Goal: Task Accomplishment & Management: Manage account settings

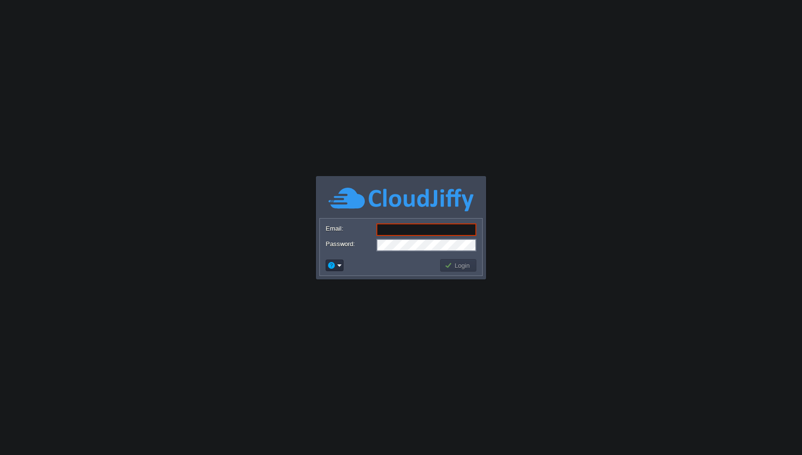
click at [595, 38] on body "Application Platform v.8.10.2 Email: Password: Login" at bounding box center [401, 227] width 802 height 455
click at [395, 226] on input "Email:" at bounding box center [426, 230] width 100 height 13
type input "[EMAIL_ADDRESS][DOMAIN_NAME]"
click at [454, 263] on button "Login" at bounding box center [458, 265] width 28 height 9
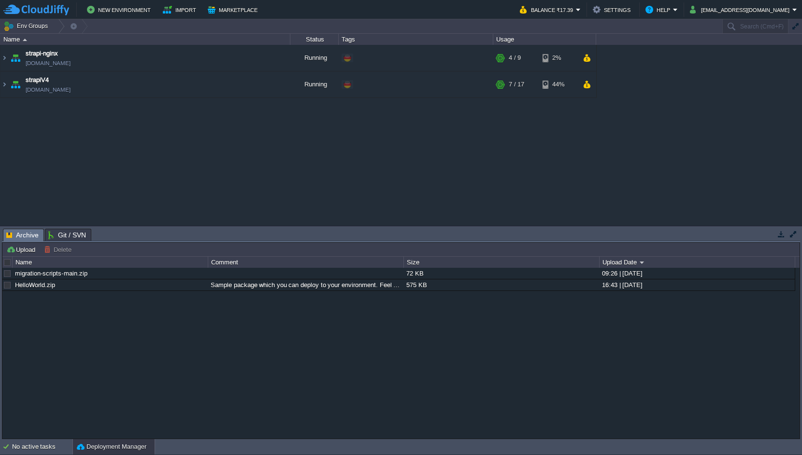
click at [264, 171] on div "strapi-nginx [DOMAIN_NAME] Running + Add to Env Group RAM 26% CPU 1% 4 / 9 2% s…" at bounding box center [401, 135] width 802 height 181
click at [4, 57] on img at bounding box center [4, 58] width 8 height 26
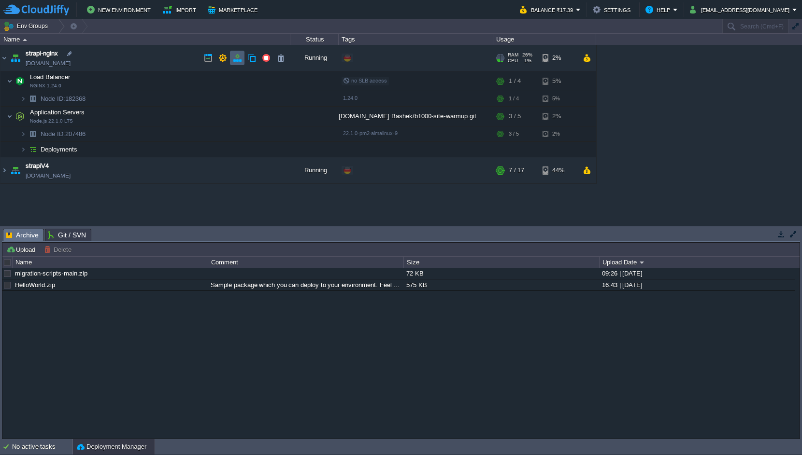
click at [239, 58] on button "button" at bounding box center [237, 58] width 9 height 9
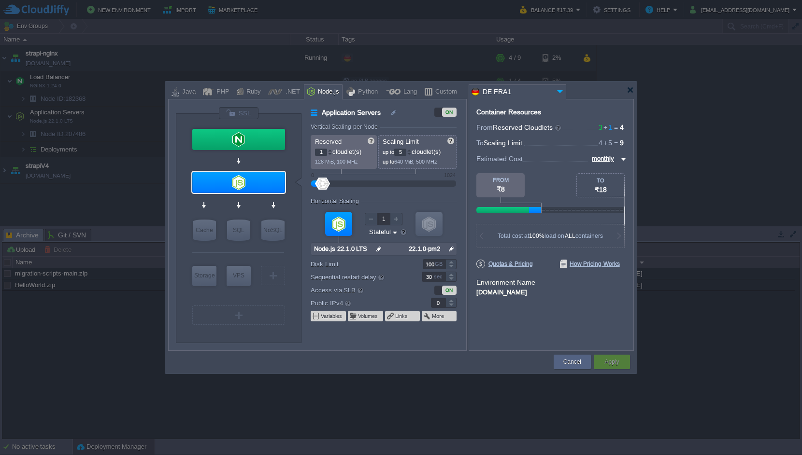
click at [326, 351] on div "Cancel Apply Contact Us" at bounding box center [401, 362] width 466 height 23
click at [630, 91] on div at bounding box center [629, 89] width 7 height 7
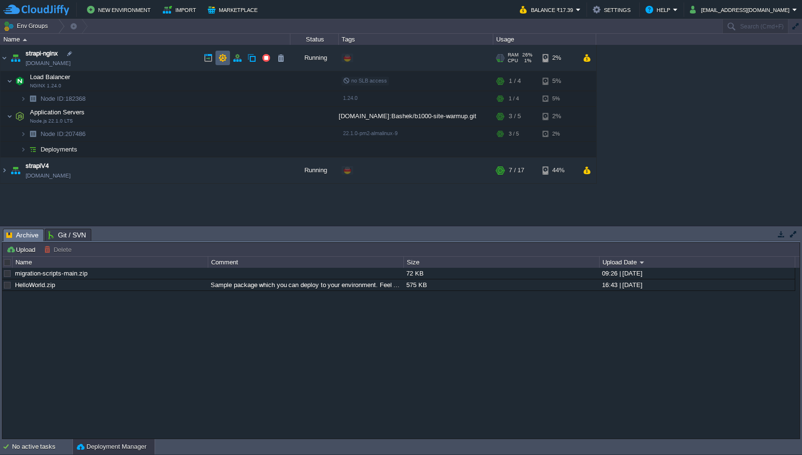
click at [216, 54] on td at bounding box center [222, 58] width 14 height 14
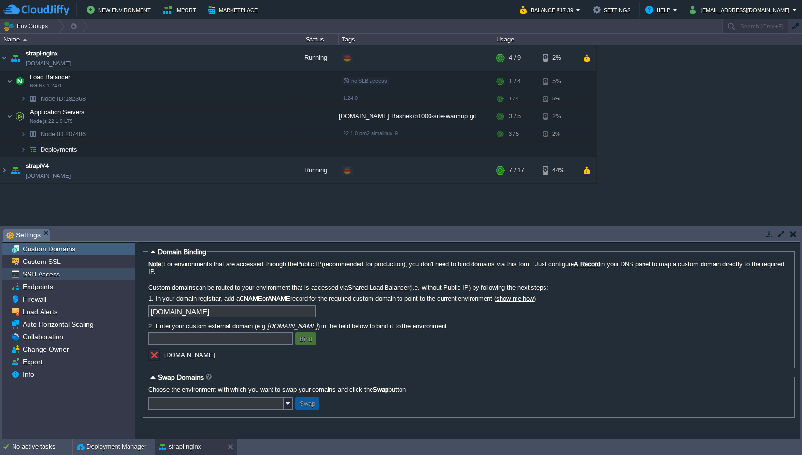
click at [48, 273] on span "SSH Access" at bounding box center [41, 274] width 41 height 9
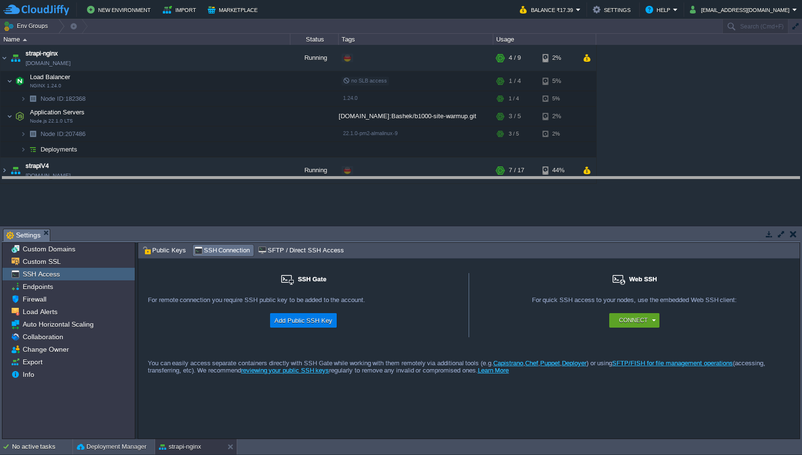
drag, startPoint x: 284, startPoint y: 235, endPoint x: 284, endPoint y: 184, distance: 51.2
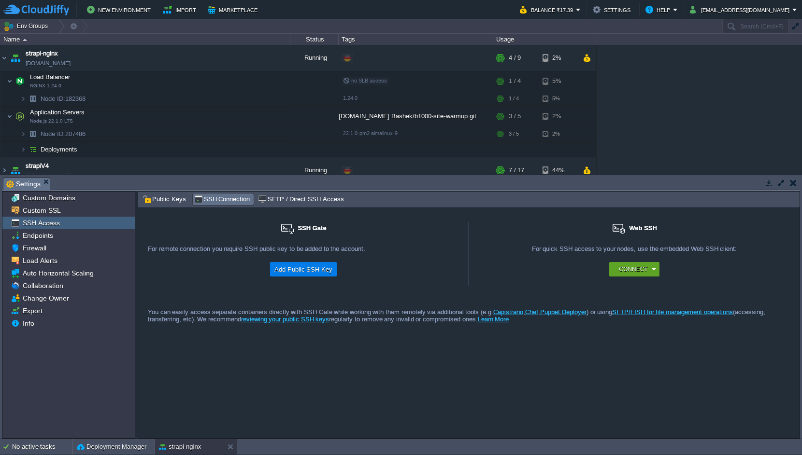
click at [507, 255] on div "For quick SSH access to your nodes, use the embedded Web SSH client:" at bounding box center [634, 253] width 311 height 17
click at [382, 259] on div "For remote connection you require SSH public key to be added to the account." at bounding box center [303, 253] width 311 height 17
click at [181, 255] on div "For remote connection you require SSH public key to be added to the account." at bounding box center [303, 253] width 311 height 17
click at [301, 270] on button "Add Public SSH Key" at bounding box center [303, 270] width 64 height 12
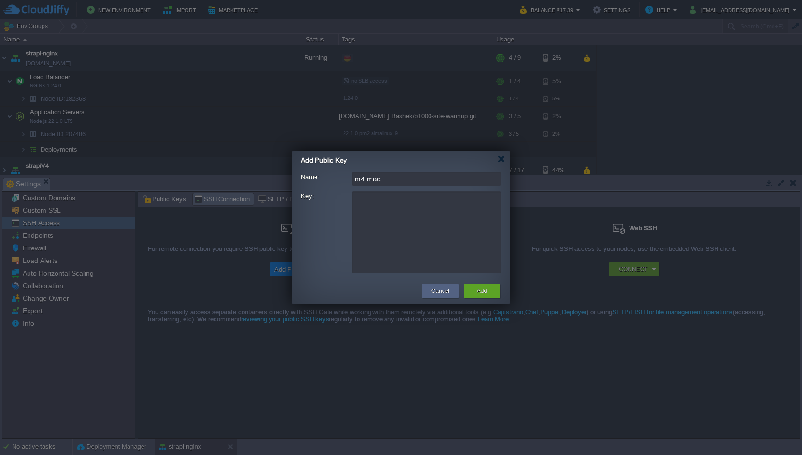
type input "m4 mac"
paste textarea "ssh-rsa AAAAB3NzaC1yc2EAAAADAQABAAABgQCXPp9L7+UPhiy/icjCrWIhs9LT6/lRqTaQe0ZYAC8…"
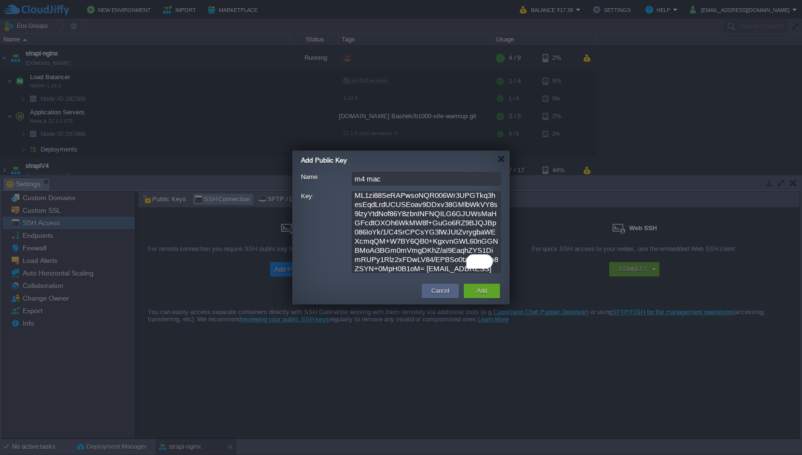
scroll to position [85, 0]
type textarea "ssh-rsa AAAAB3NzaC1yc2EAAAADAQABAAABgQCXPp9L7+UPhiy/icjCrWIhs9LT6/lRqTaQe0ZYAC8…"
click at [488, 294] on div "Add" at bounding box center [482, 291] width 22 height 14
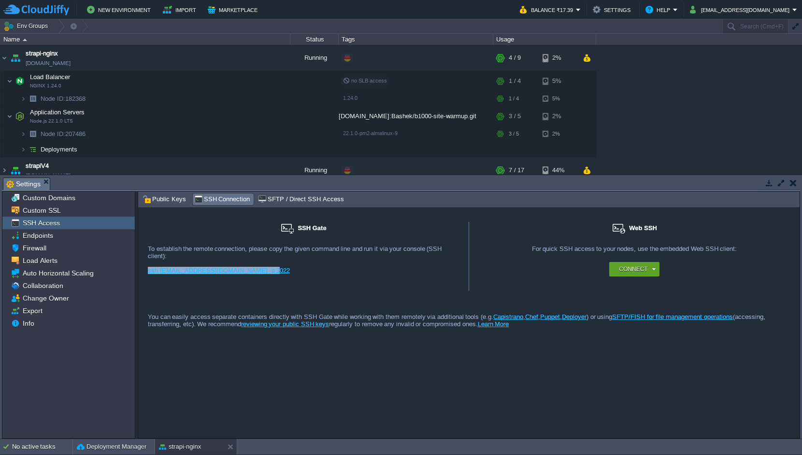
drag, startPoint x: 260, startPoint y: 275, endPoint x: 148, endPoint y: 275, distance: 112.1
click at [148, 274] on div "ssh [EMAIL_ADDRESS][DOMAIN_NAME] -p 3022" at bounding box center [303, 274] width 311 height 14
copy link "ssh [EMAIL_ADDRESS][DOMAIN_NAME] -p 3022"
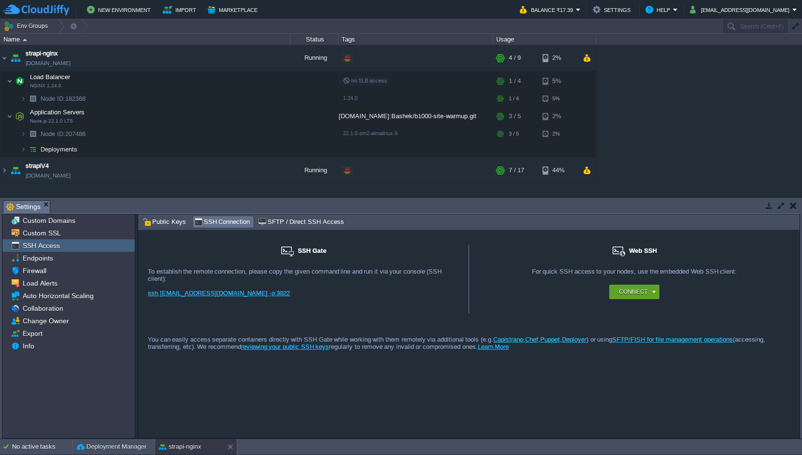
click at [769, 56] on div "strapi-nginx [DOMAIN_NAME] Running + Add to Env Group RAM 26% CPU 1% 4 / 9 2% L…" at bounding box center [401, 121] width 802 height 152
drag, startPoint x: 261, startPoint y: 294, endPoint x: 181, endPoint y: 297, distance: 80.2
click at [181, 297] on div "ssh [EMAIL_ADDRESS][DOMAIN_NAME] -p 3022" at bounding box center [303, 297] width 311 height 14
copy link "[DOMAIN_NAME] -p 3022"
click at [270, 295] on div "ssh [EMAIL_ADDRESS][DOMAIN_NAME] -p 3022" at bounding box center [303, 297] width 311 height 14
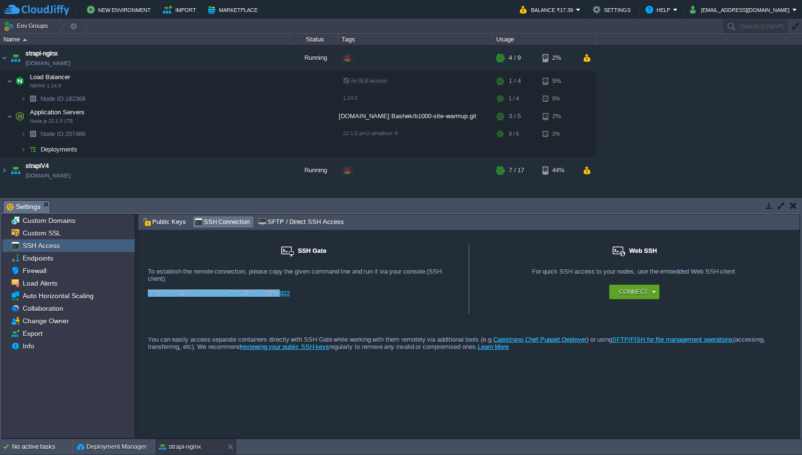
drag, startPoint x: 277, startPoint y: 295, endPoint x: 147, endPoint y: 296, distance: 129.9
click at [147, 296] on div "SSH Gate For remote connection you require SSH public key to be added to the ac…" at bounding box center [303, 279] width 331 height 69
copy link "ssh [EMAIL_ADDRESS][DOMAIN_NAME] -p 3022"
click at [308, 294] on div "ssh [EMAIL_ADDRESS][DOMAIN_NAME] -p 3022" at bounding box center [303, 297] width 311 height 14
click at [380, 394] on div "SSH Gate For remote connection you require SSH public key to be added to the ac…" at bounding box center [468, 334] width 661 height 208
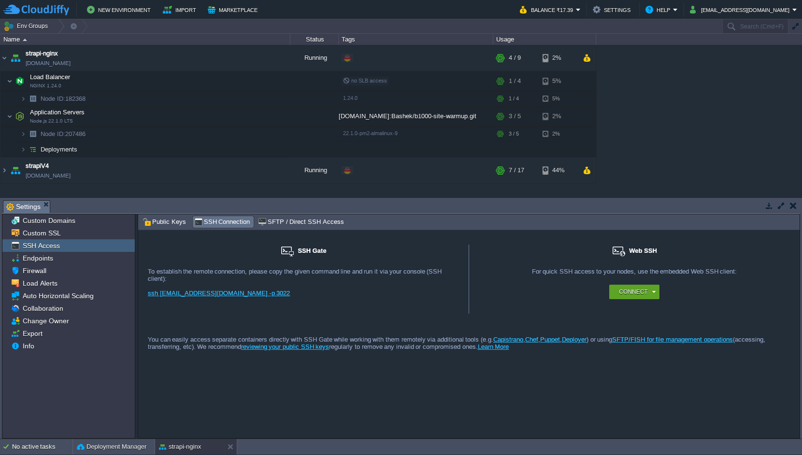
click at [642, 134] on div "strapi-nginx [DOMAIN_NAME] Running + Add to Env Group RAM 26% CPU 0% 4 / 9 2% L…" at bounding box center [401, 121] width 802 height 152
click at [633, 133] on div "strapi-nginx [DOMAIN_NAME] Running + Add to Env Group RAM 26% CPU 0% 4 / 9 2% L…" at bounding box center [401, 121] width 802 height 152
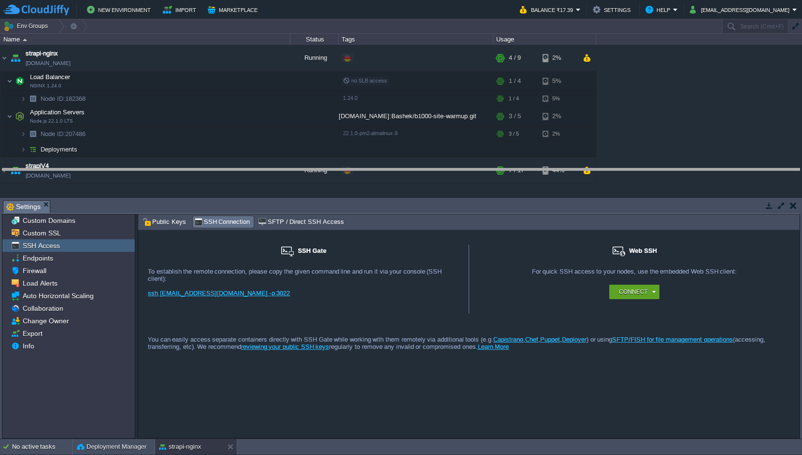
drag, startPoint x: 305, startPoint y: 201, endPoint x: 303, endPoint y: 170, distance: 31.9
click at [303, 170] on body "New Environment Import Marketplace Bonus ₹0.00 Upgrade Account Balance ₹17.39 S…" at bounding box center [401, 227] width 802 height 455
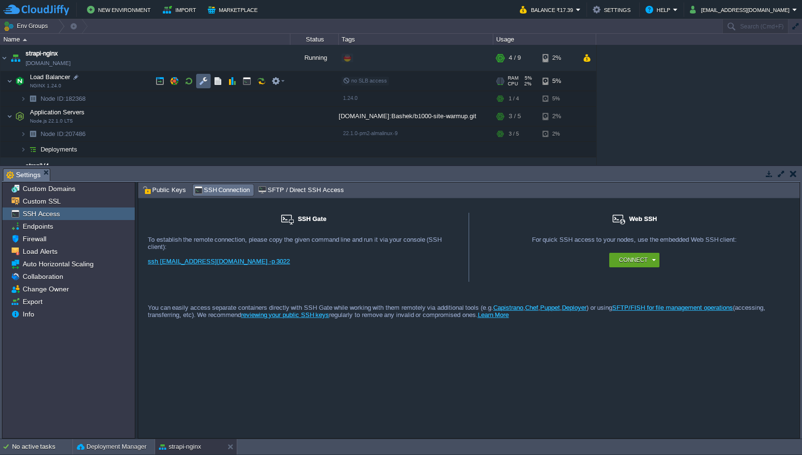
click at [207, 80] on button "button" at bounding box center [203, 81] width 9 height 9
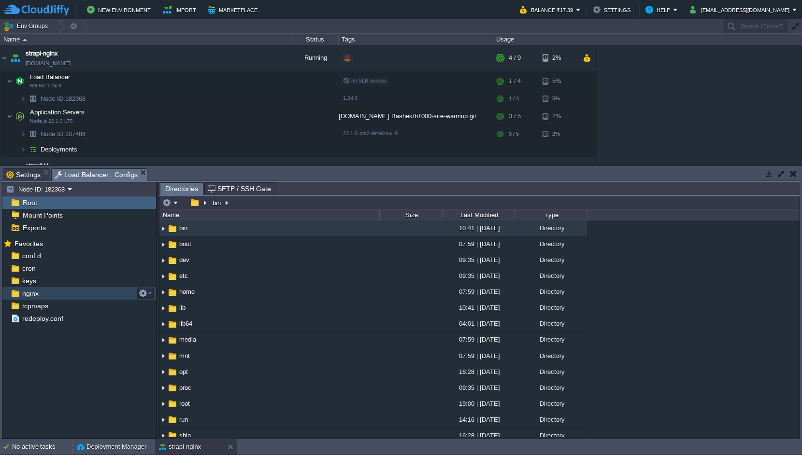
click at [50, 295] on div "nginx" at bounding box center [79, 293] width 154 height 13
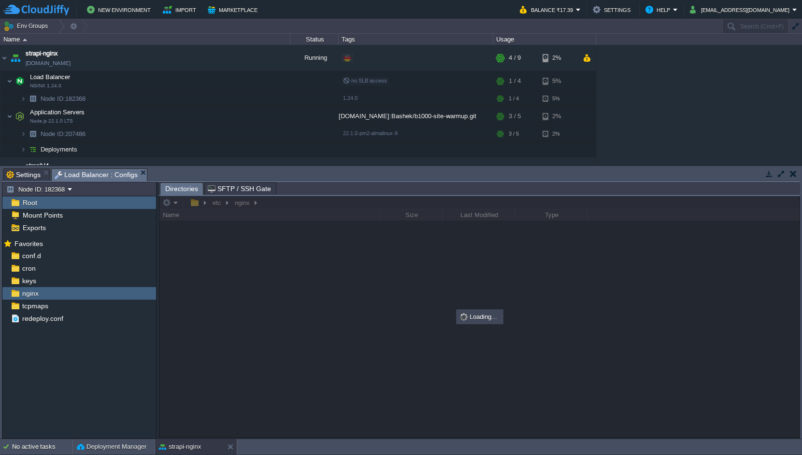
click at [651, 114] on div "strapi-nginx [DOMAIN_NAME] Running + Add to Env Group RAM 26% CPU 3% 4 / 9 2% L…" at bounding box center [401, 105] width 802 height 120
click at [326, 286] on div at bounding box center [479, 317] width 640 height 242
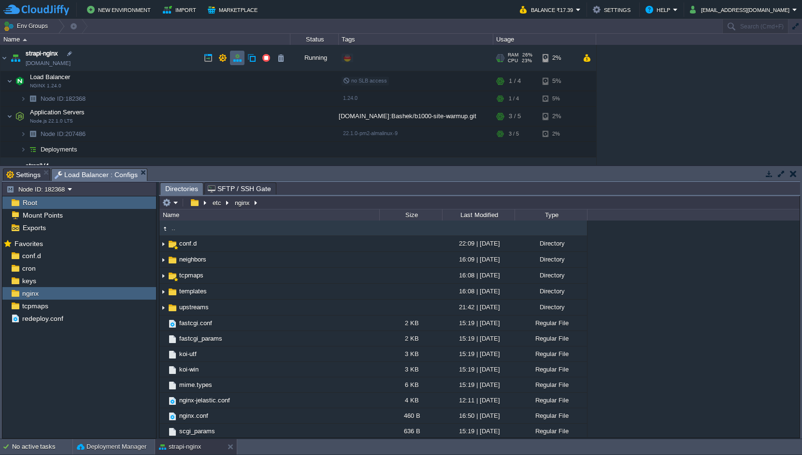
click at [235, 58] on button "button" at bounding box center [237, 58] width 9 height 9
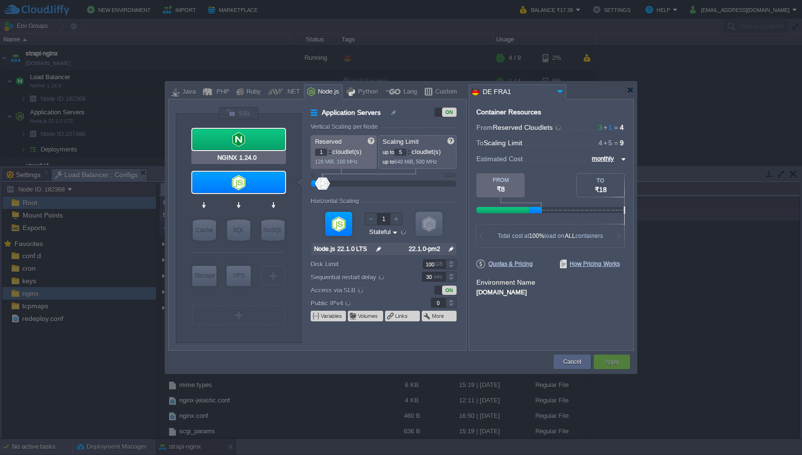
click at [253, 134] on div at bounding box center [238, 139] width 93 height 21
type input "Load Balancer"
type input "3"
type input "4"
type input "NGINX 1.24.0"
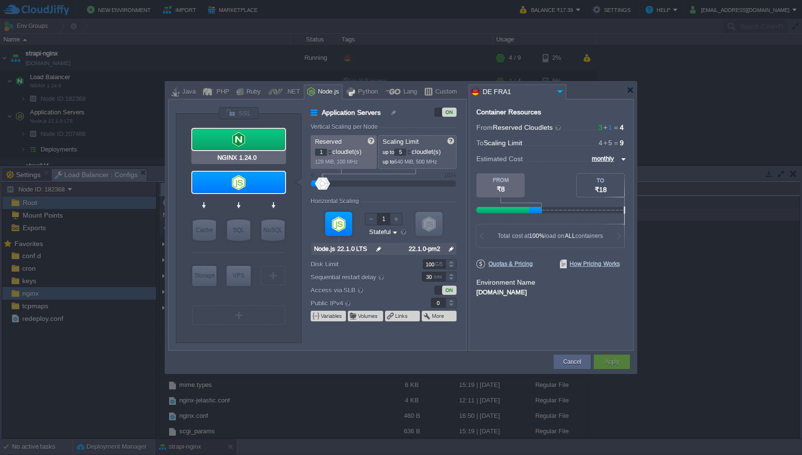
type input "null"
type input "1.24.0"
type input "20"
type input "1"
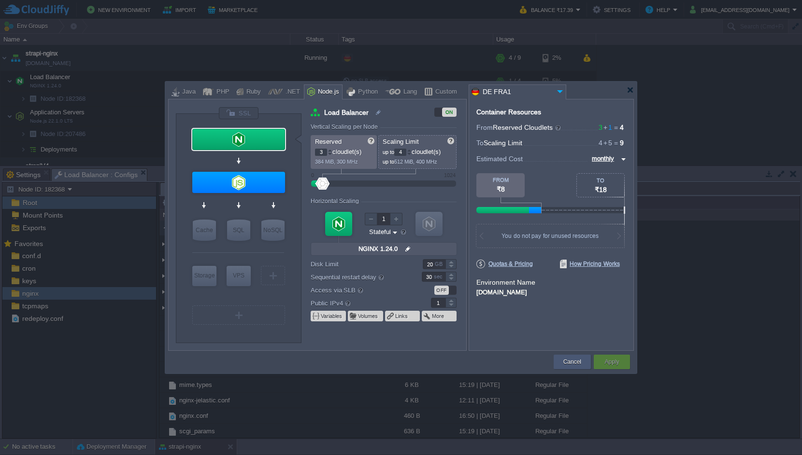
click at [576, 365] on button "Cancel" at bounding box center [572, 362] width 18 height 10
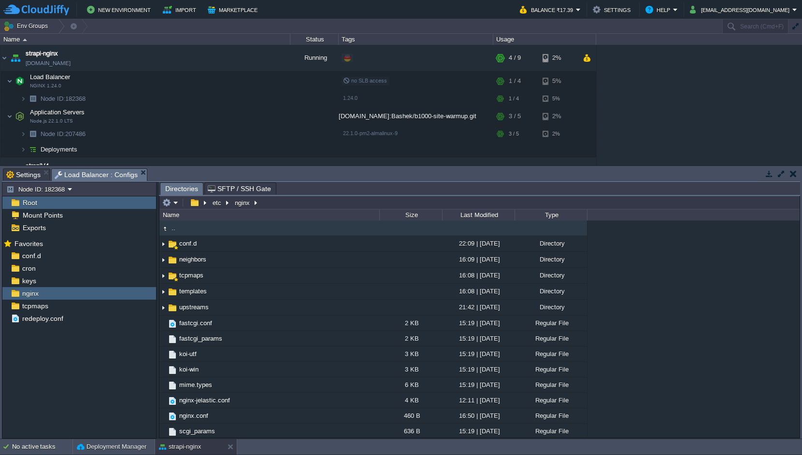
click at [664, 82] on div "strapi-nginx [DOMAIN_NAME] Running + Add to Env Group RAM 26% CPU 23% 4 / 9 2% …" at bounding box center [401, 105] width 802 height 120
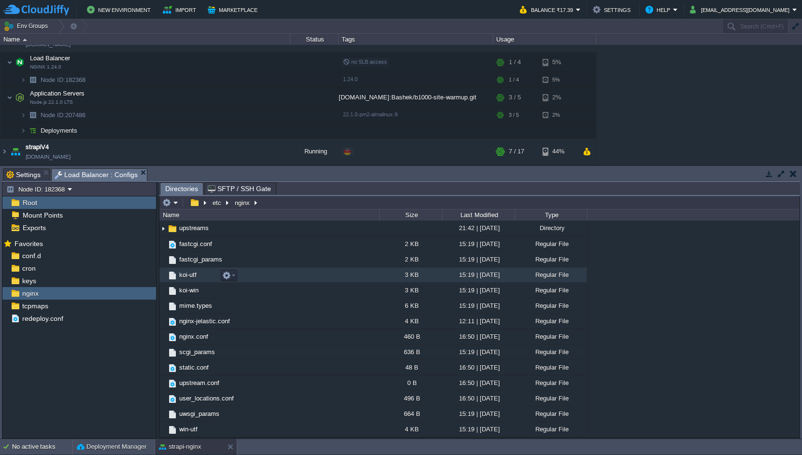
scroll to position [0, 0]
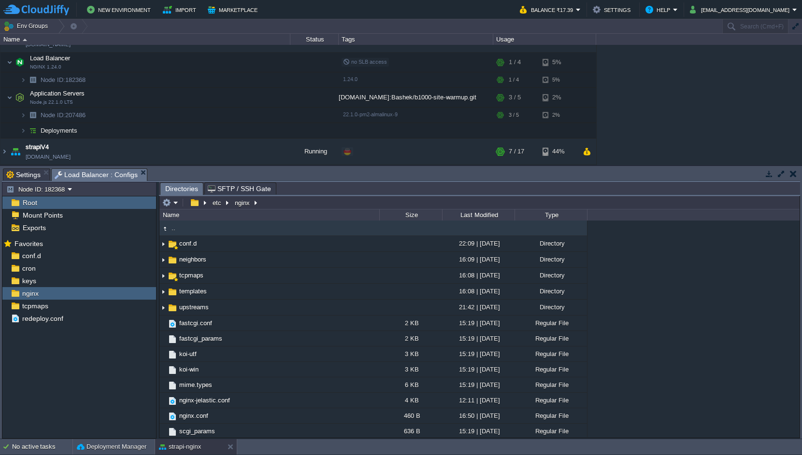
click at [698, 100] on div "strapi-nginx [DOMAIN_NAME] Running + Add to Env Group RAM 26% CPU 16% 4 / 9 2% …" at bounding box center [401, 105] width 802 height 120
